Goal: Information Seeking & Learning: Find specific fact

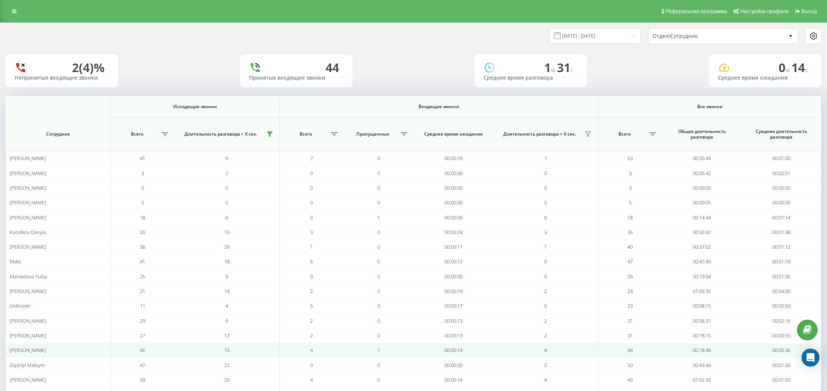
scroll to position [59, 0]
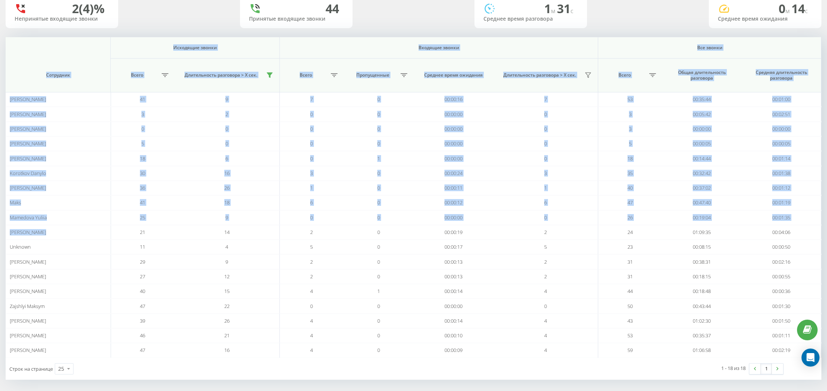
drag, startPoint x: 53, startPoint y: 230, endPoint x: 1, endPoint y: 229, distance: 51.4
click at [1, 229] on div "[DATE] - [DATE] Отдел/Сотрудник 2 (4)% Непринятые входящие звонки 44 Принятые в…" at bounding box center [413, 179] width 827 height 431
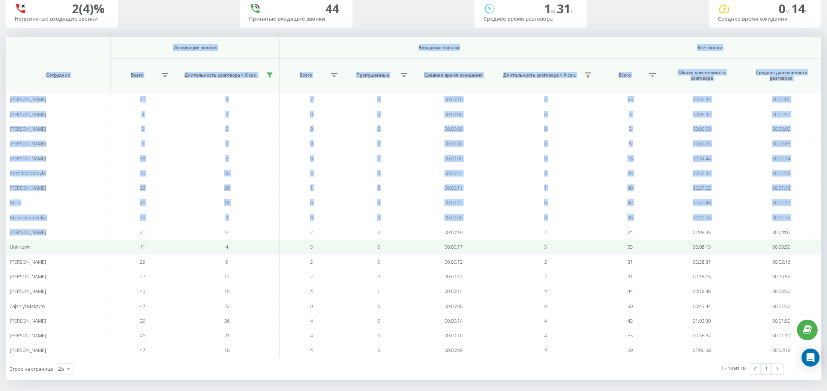
click at [65, 250] on td "Unknown" at bounding box center [58, 246] width 105 height 15
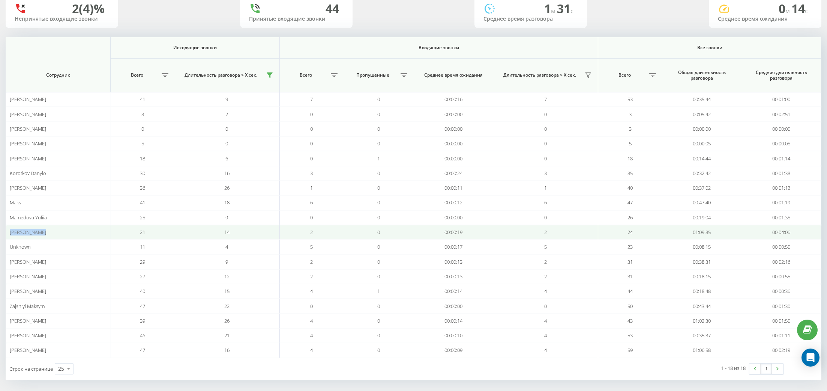
drag, startPoint x: 55, startPoint y: 233, endPoint x: 6, endPoint y: 232, distance: 49.2
click at [6, 232] on td "[PERSON_NAME]" at bounding box center [58, 232] width 105 height 15
copy span "[PERSON_NAME]"
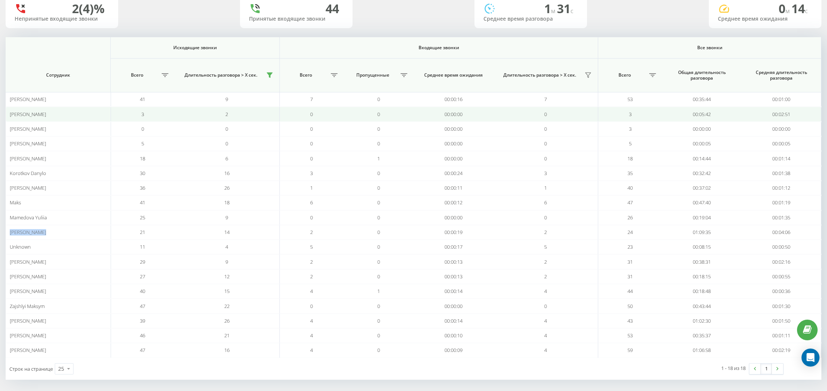
scroll to position [0, 0]
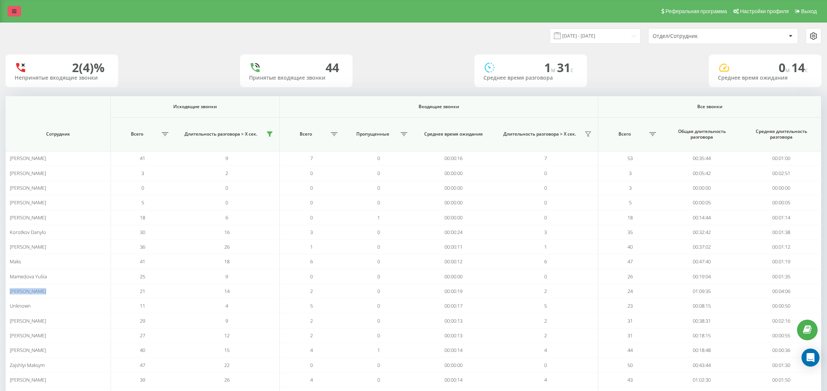
click at [16, 9] on icon at bounding box center [14, 11] width 5 height 5
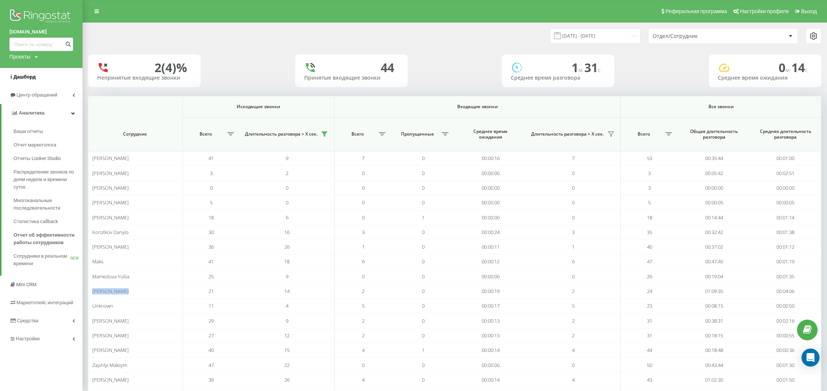
click at [29, 78] on span "Дашборд" at bounding box center [25, 77] width 22 height 6
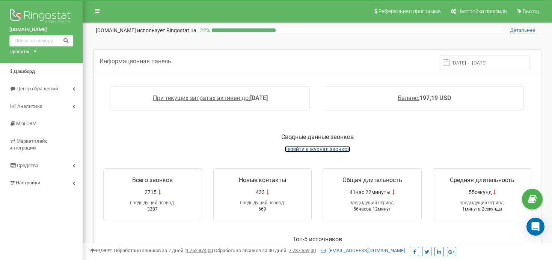
click at [320, 146] on span "перейти в журнал звонков" at bounding box center [317, 149] width 66 height 6
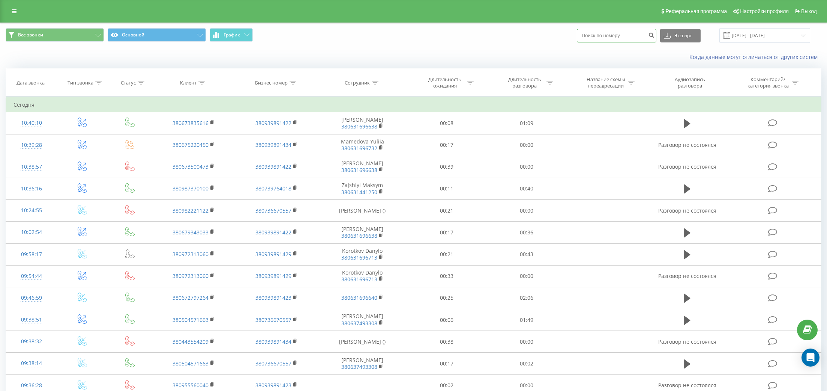
click at [633, 39] on input at bounding box center [617, 36] width 80 height 14
paste input
drag, startPoint x: 633, startPoint y: 39, endPoint x: 492, endPoint y: 30, distance: 141.7
click at [492, 30] on div "Все звонки Основной График Экспорт .csv .xls .xlsx 21.07.2025 - 21.08.2025" at bounding box center [414, 35] width 816 height 15
click at [374, 86] on th "Сотрудник" at bounding box center [362, 83] width 89 height 28
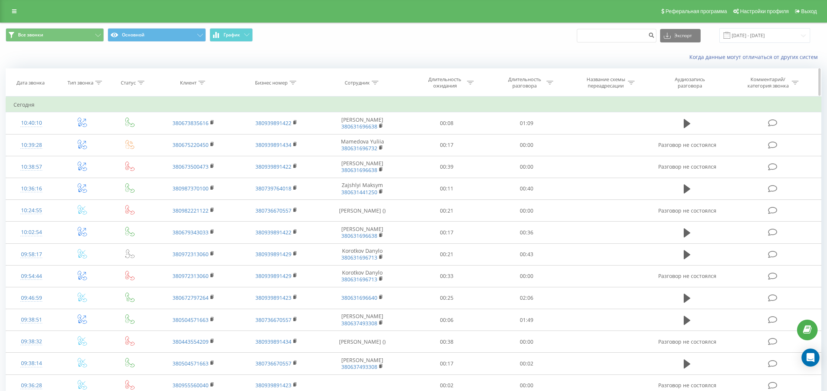
click at [376, 83] on icon at bounding box center [375, 83] width 7 height 4
click at [364, 138] on input "text" at bounding box center [363, 136] width 66 height 13
paste input "[PERSON_NAME]"
type input "[PERSON_NAME]"
click at [390, 152] on button "OK" at bounding box center [378, 151] width 32 height 9
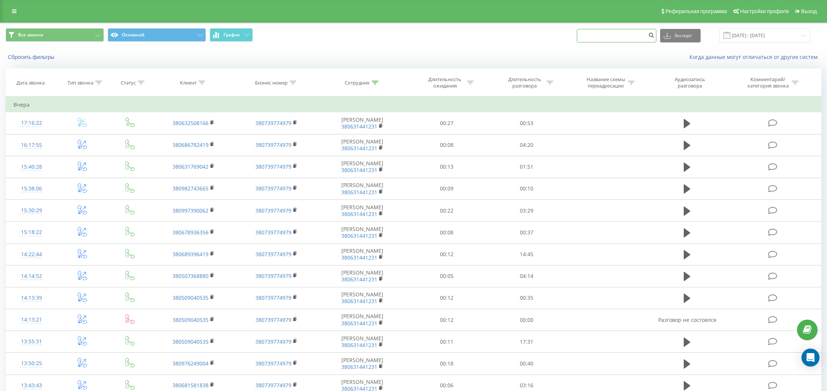
click at [630, 41] on input at bounding box center [617, 36] width 80 height 14
paste input "+380936091038"
click at [607, 37] on input "+380936091038" at bounding box center [617, 36] width 80 height 14
type input "380936091038"
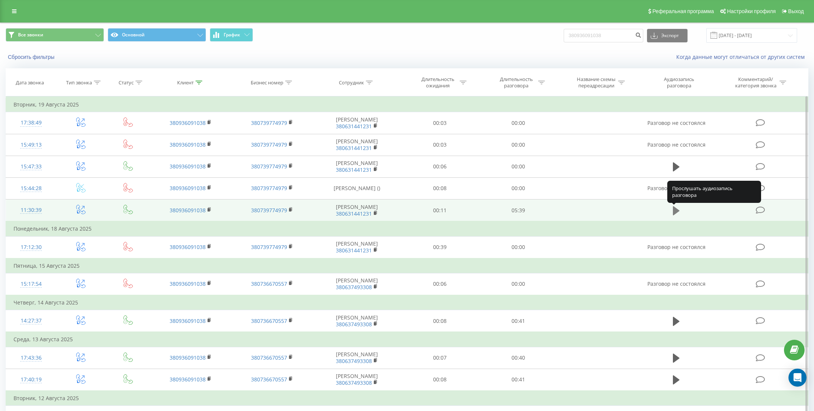
click at [677, 212] on icon at bounding box center [676, 210] width 7 height 9
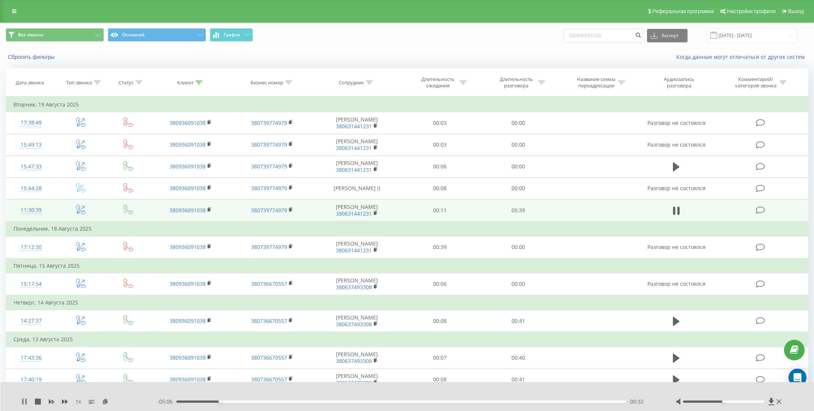
click at [25, 390] on icon at bounding box center [26, 402] width 2 height 6
drag, startPoint x: 730, startPoint y: 403, endPoint x: 778, endPoint y: 405, distance: 48.1
click at [778, 390] on div at bounding box center [729, 402] width 107 height 8
click at [201, 390] on div "00:18" at bounding box center [401, 402] width 450 height 2
click at [24, 390] on icon at bounding box center [24, 402] width 5 height 6
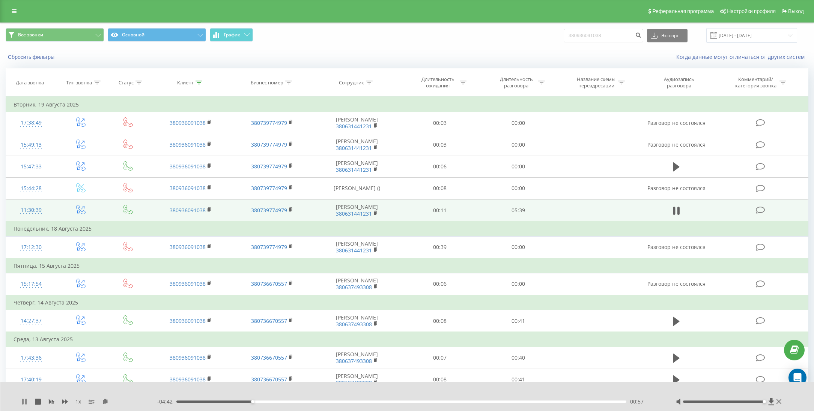
click at [25, 390] on icon at bounding box center [26, 402] width 2 height 6
click at [26, 390] on div "1 x" at bounding box center [89, 402] width 136 height 8
click at [25, 390] on icon at bounding box center [24, 402] width 6 height 6
click at [22, 390] on div "1 x - 02:15 03:24 03:24" at bounding box center [407, 396] width 814 height 29
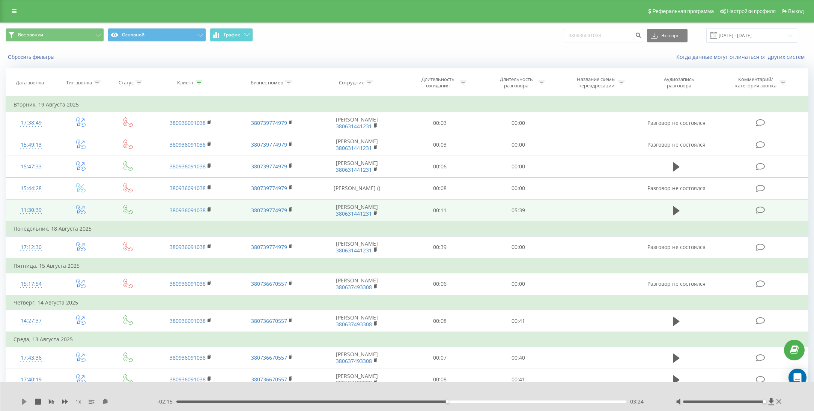
click at [23, 390] on icon at bounding box center [24, 402] width 5 height 6
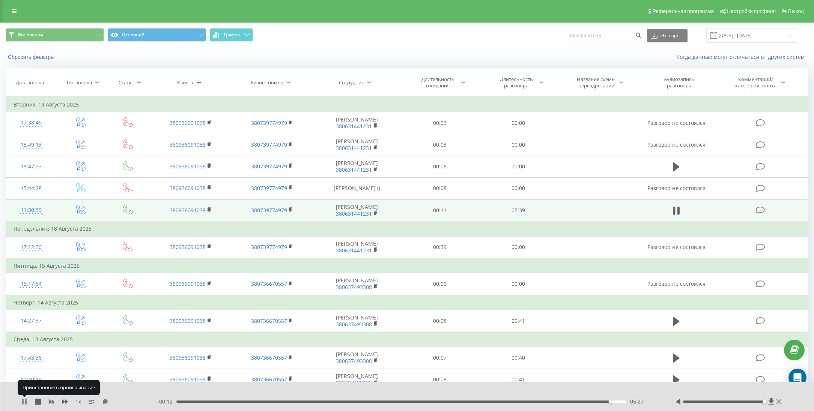
click at [24, 390] on icon at bounding box center [23, 402] width 2 height 6
